Goal: Task Accomplishment & Management: Manage account settings

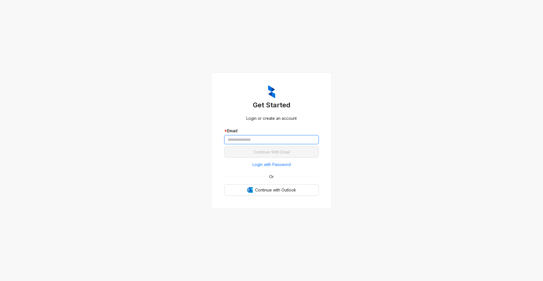
click at [287, 139] on input "text" at bounding box center [271, 139] width 94 height 9
click at [279, 167] on span "Login with Password" at bounding box center [272, 164] width 38 height 6
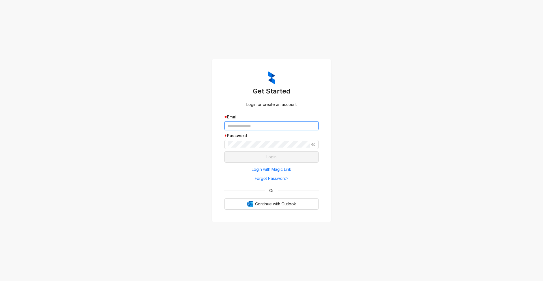
click at [261, 125] on input "text" at bounding box center [271, 125] width 94 height 9
type input "**********"
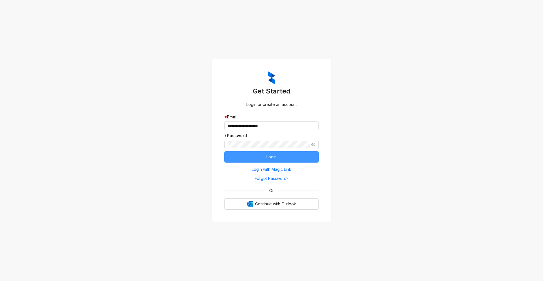
click at [246, 160] on button "Login" at bounding box center [271, 156] width 94 height 11
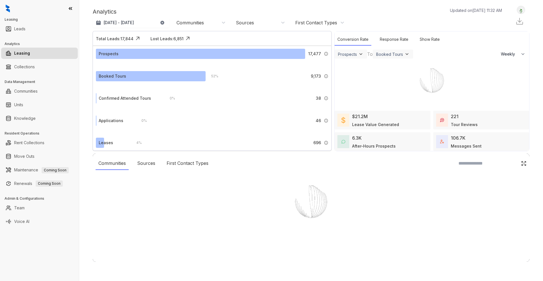
select select "******"
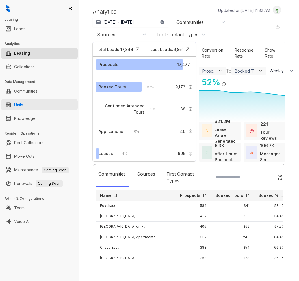
click at [23, 101] on link "Units" at bounding box center [18, 104] width 9 height 11
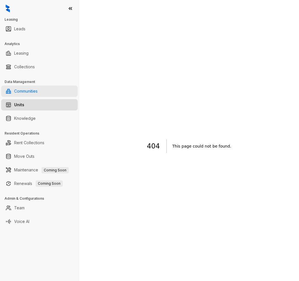
click at [38, 93] on link "Communities" at bounding box center [25, 90] width 23 height 11
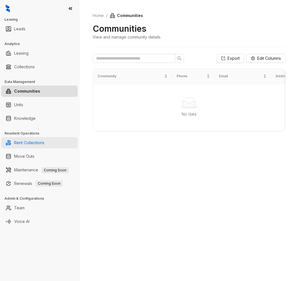
click at [39, 145] on link "Rent Collections" at bounding box center [29, 142] width 30 height 11
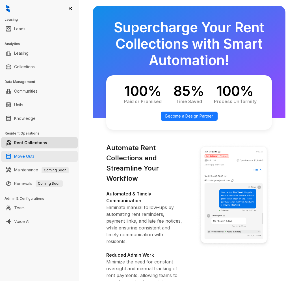
click at [23, 154] on link "Move Outs" at bounding box center [24, 155] width 20 height 11
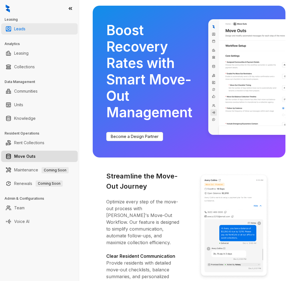
click at [25, 31] on link "Leads" at bounding box center [19, 28] width 11 height 11
